Goal: Find specific page/section: Find specific page/section

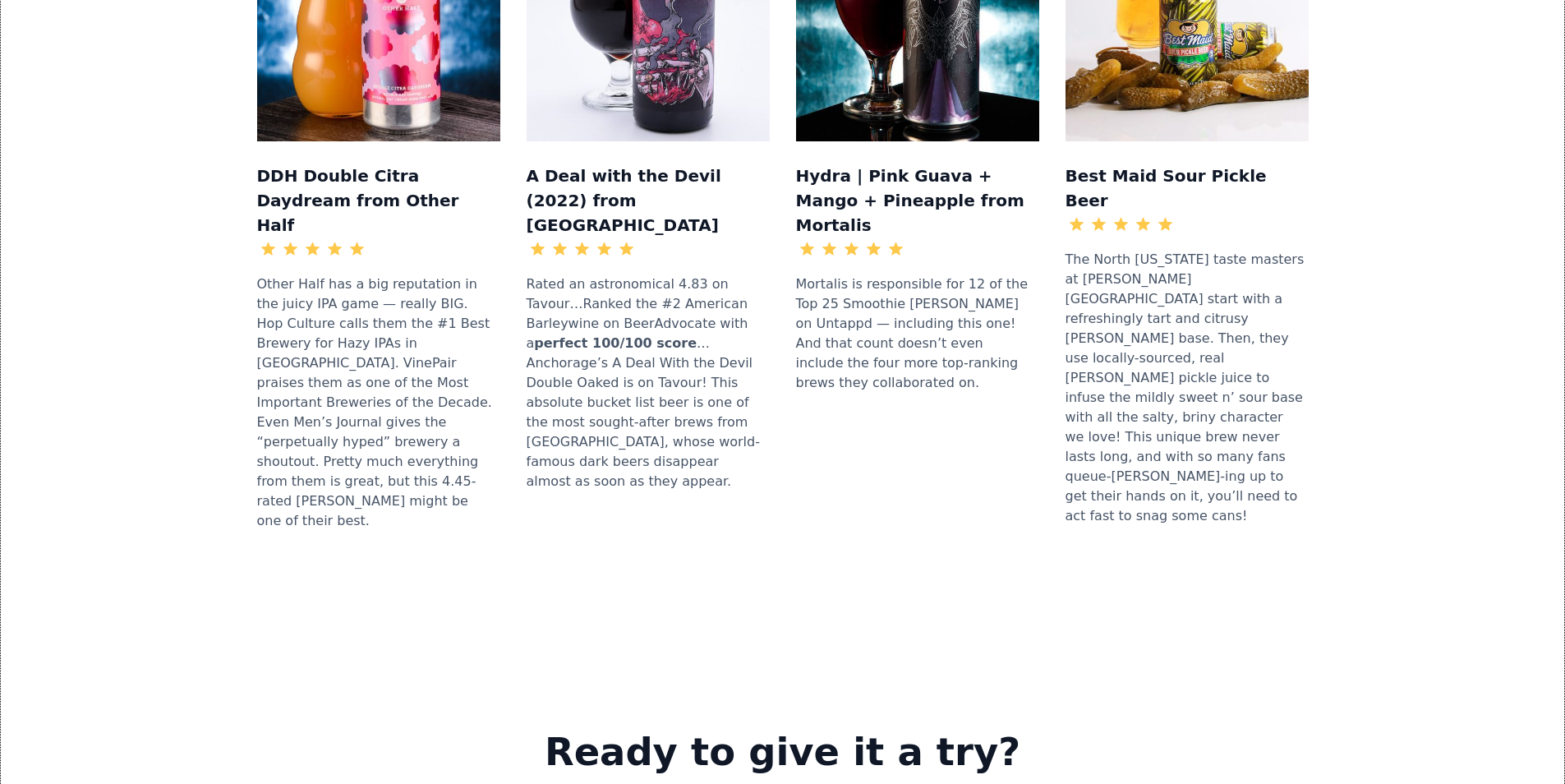
scroll to position [2136, 0]
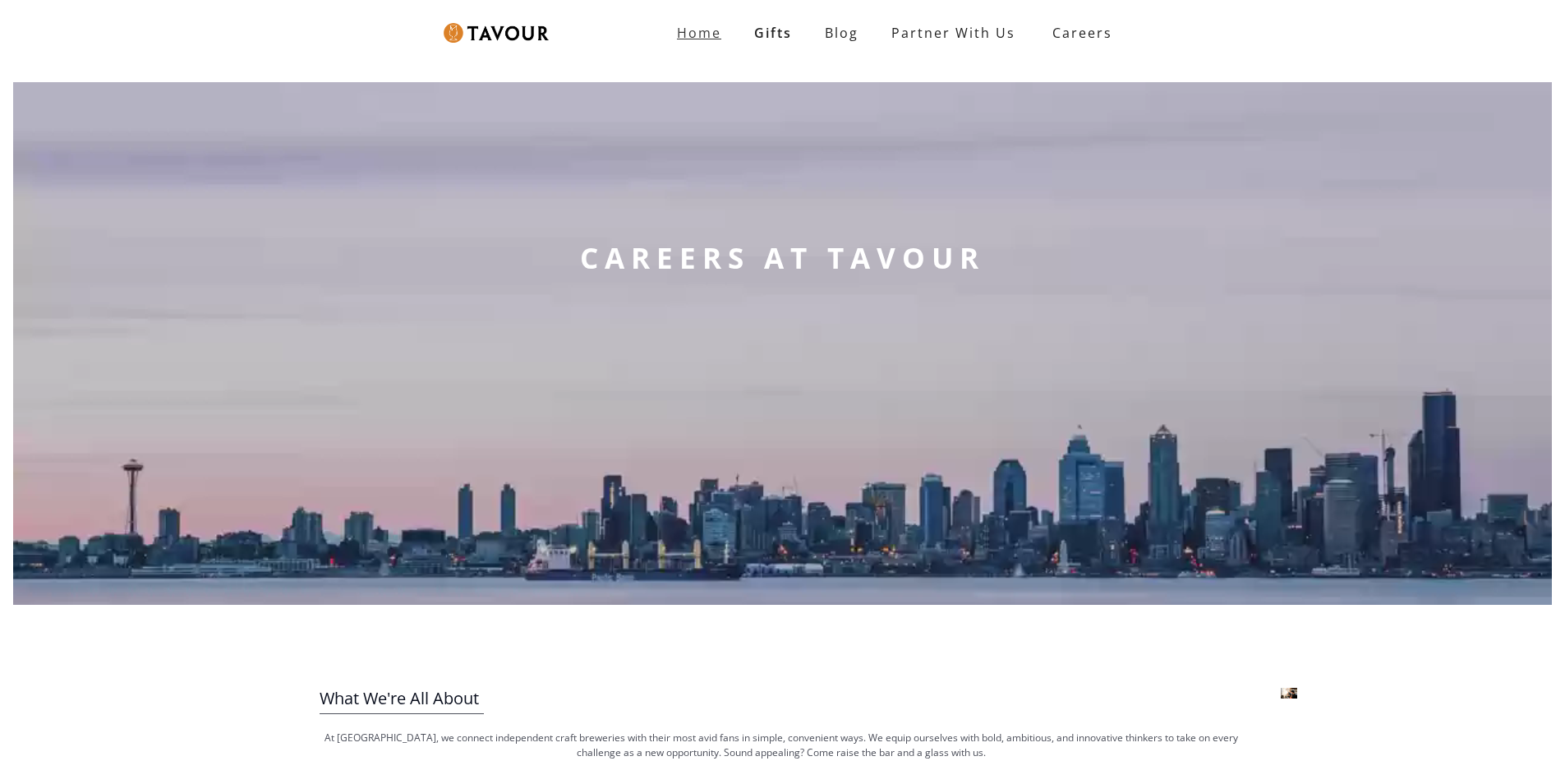
click at [682, 33] on strong "Home" at bounding box center [699, 33] width 44 height 18
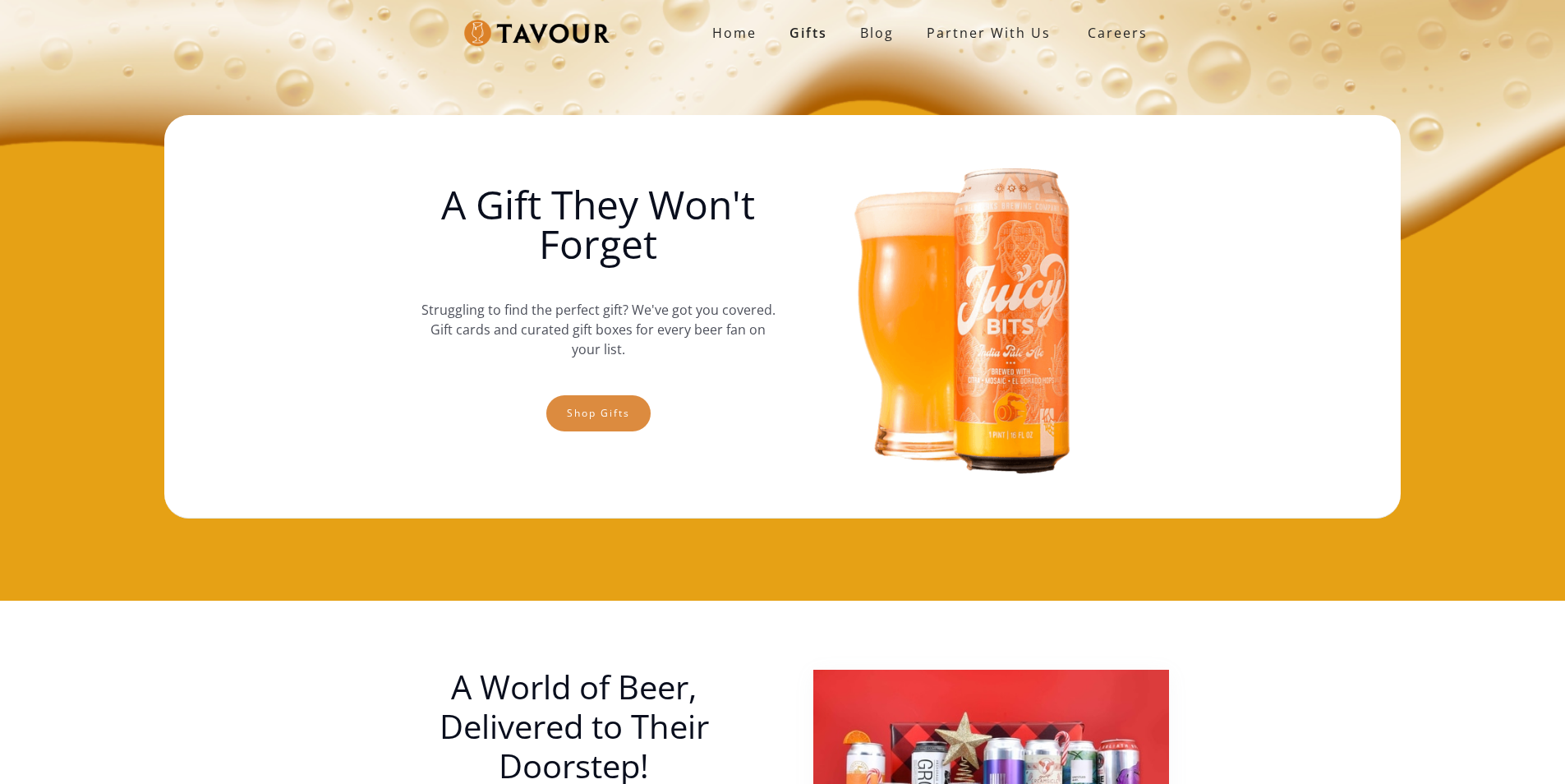
click at [591, 405] on link "Shop gifts" at bounding box center [598, 413] width 104 height 36
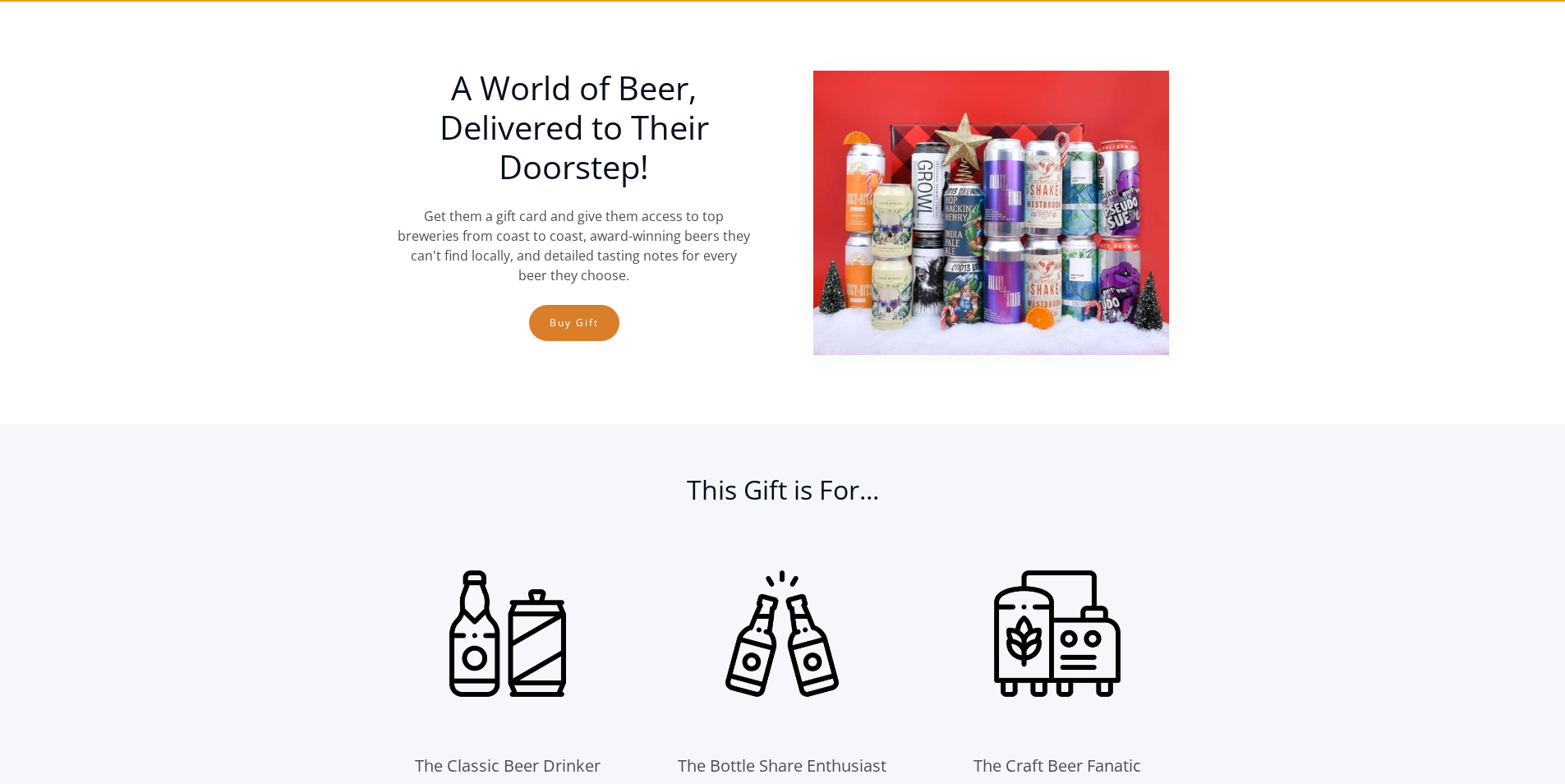
scroll to position [601, 0]
